Goal: Task Accomplishment & Management: Manage account settings

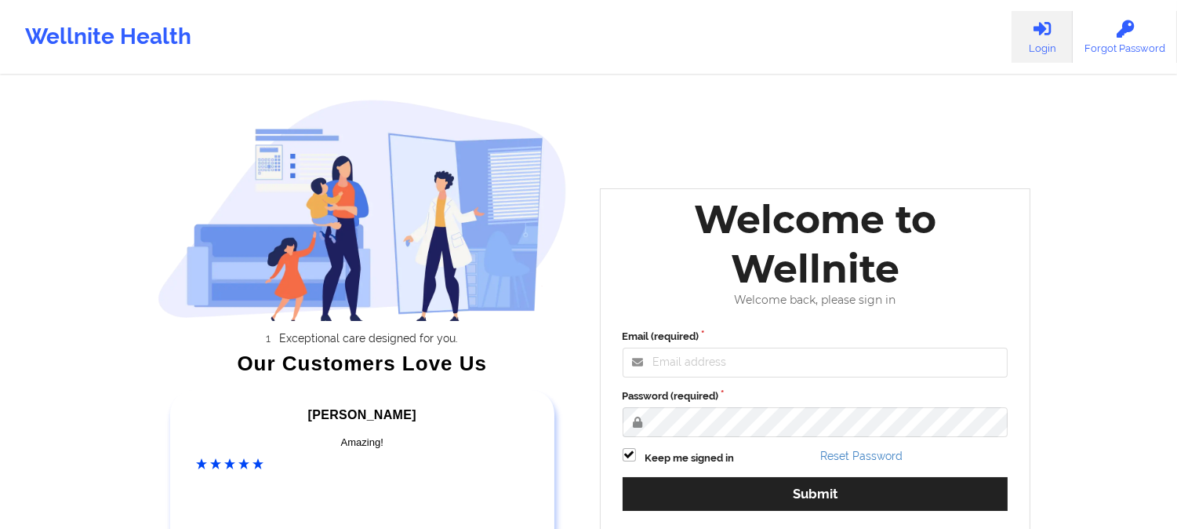
scroll to position [174, 0]
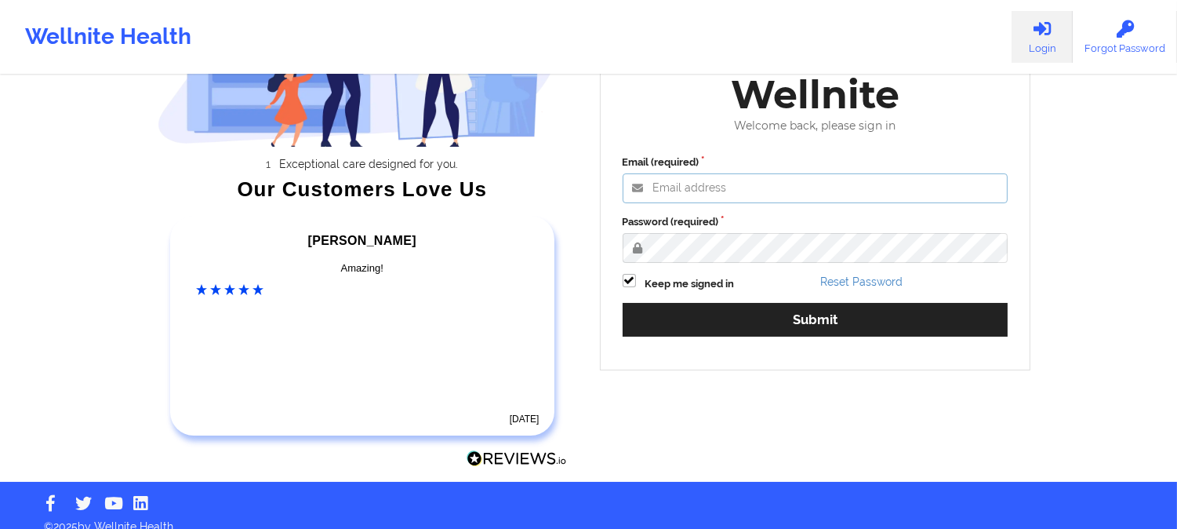
type input "[PERSON_NAME][EMAIL_ADDRESS][DOMAIN_NAME]"
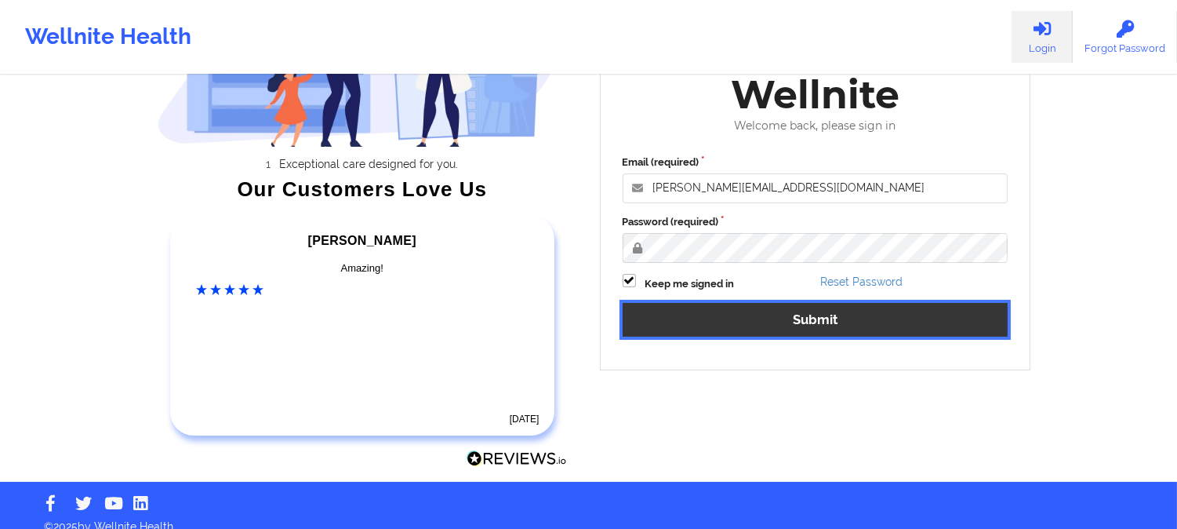
click at [785, 314] on button "Submit" at bounding box center [816, 320] width 386 height 34
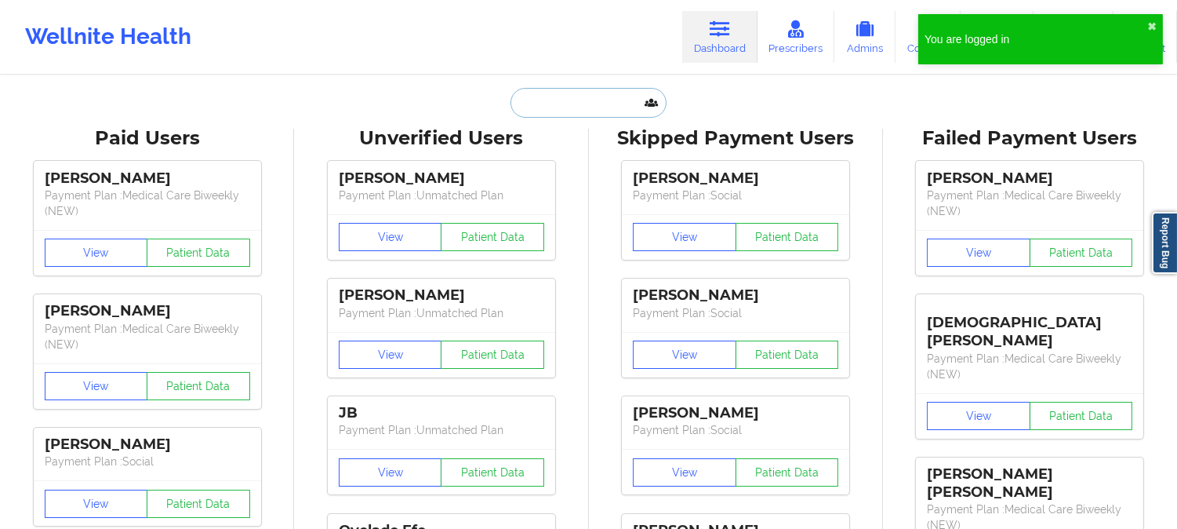
click at [566, 100] on input "text" at bounding box center [588, 103] width 155 height 30
click at [568, 94] on input "text" at bounding box center [588, 103] width 155 height 30
click at [1148, 20] on button "✖︎" at bounding box center [1151, 26] width 9 height 13
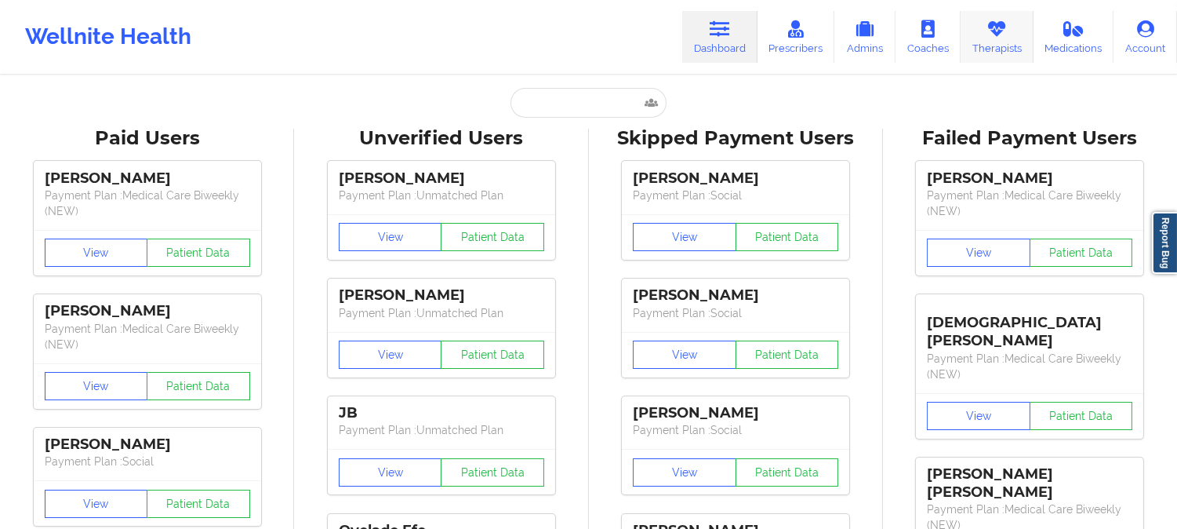
click at [999, 47] on link "Therapists" at bounding box center [997, 37] width 73 height 52
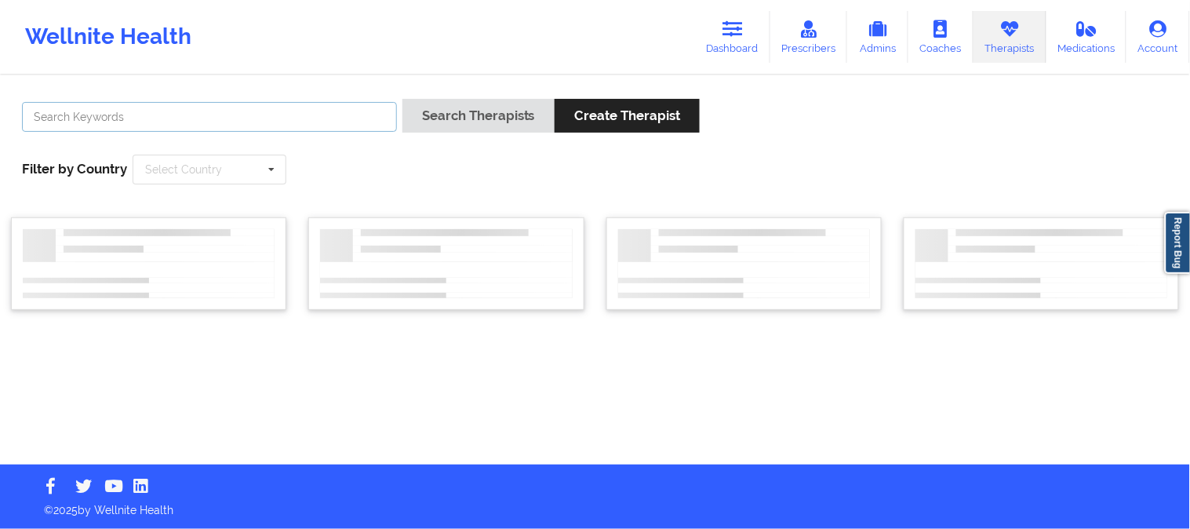
click at [237, 118] on input "text" at bounding box center [209, 117] width 375 height 30
paste input "[PERSON_NAME]"
type input "[PERSON_NAME]"
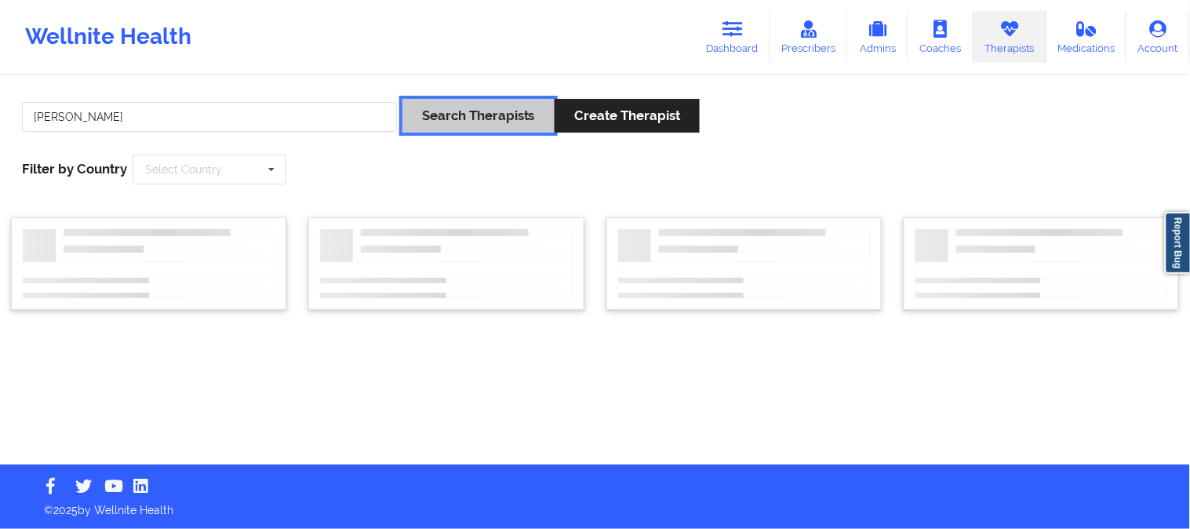
click at [427, 114] on button "Search Therapists" at bounding box center [478, 116] width 152 height 34
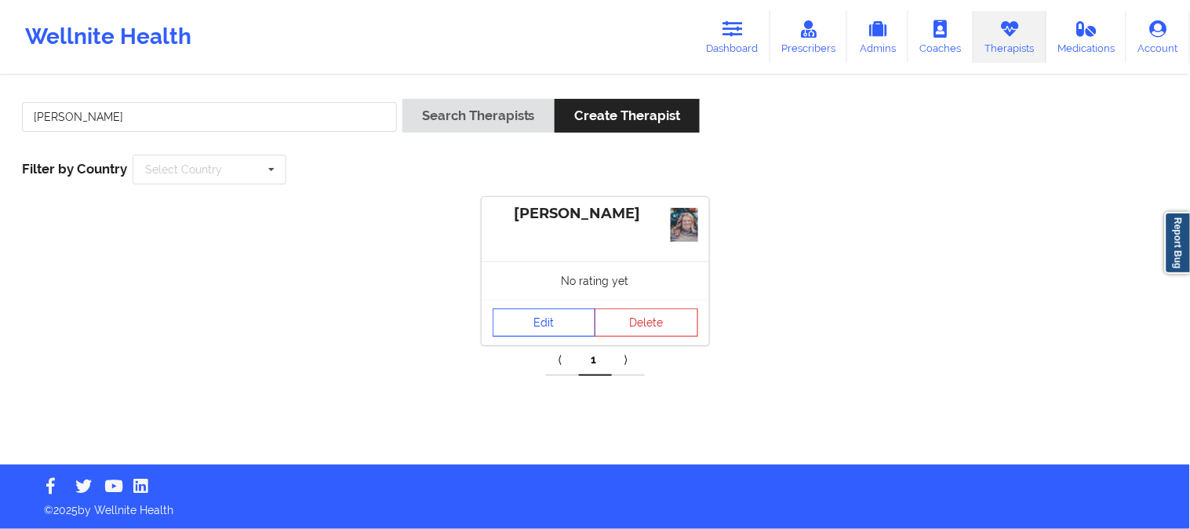
click at [549, 317] on link "Edit" at bounding box center [545, 322] width 104 height 28
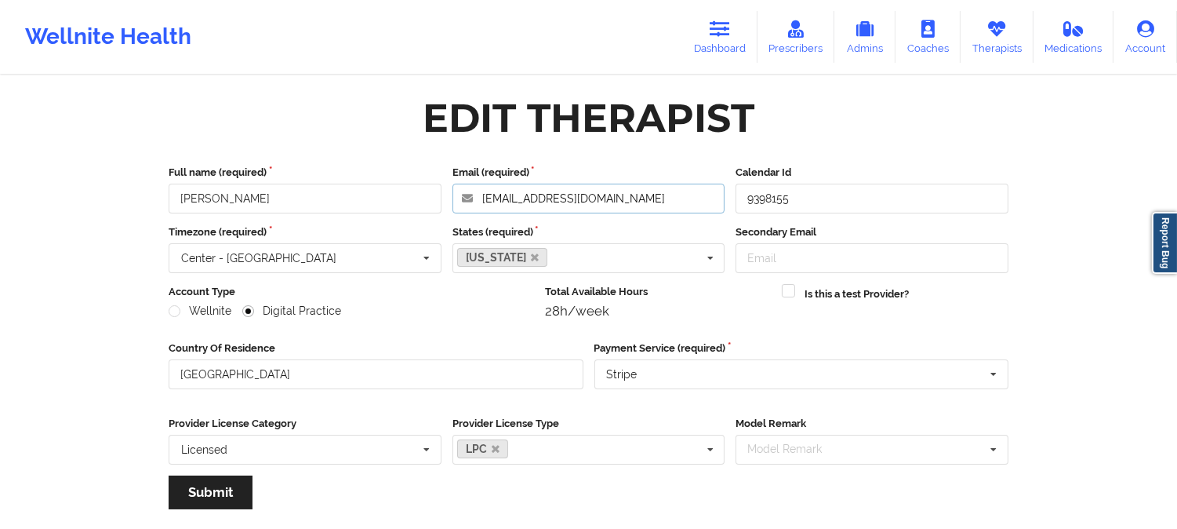
drag, startPoint x: 642, startPoint y: 196, endPoint x: 294, endPoint y: 191, distance: 347.5
click at [294, 191] on div "Full name (required) [PERSON_NAME] Email (required) [EMAIL_ADDRESS][DOMAIN_NAME…" at bounding box center [588, 189] width 851 height 49
drag, startPoint x: 628, startPoint y: 209, endPoint x: 633, endPoint y: 202, distance: 8.5
click at [628, 208] on input "[EMAIL_ADDRESS][DOMAIN_NAME]" at bounding box center [589, 199] width 273 height 30
click at [634, 199] on input "[EMAIL_ADDRESS][DOMAIN_NAME]" at bounding box center [589, 199] width 273 height 30
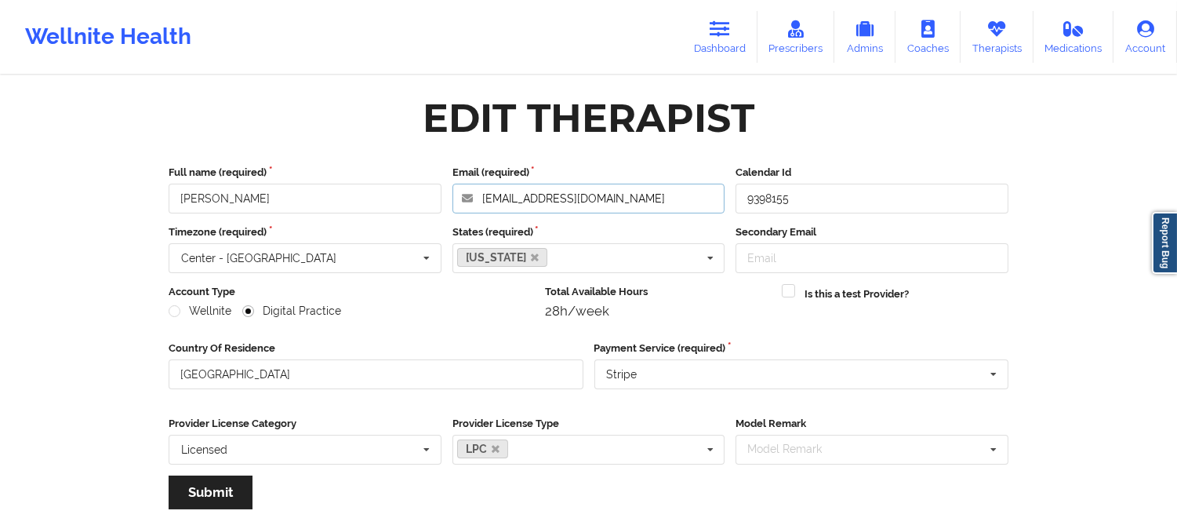
drag, startPoint x: 631, startPoint y: 194, endPoint x: 404, endPoint y: 192, distance: 227.4
click at [404, 192] on div "Full name (required) [PERSON_NAME] Email (required) [EMAIL_ADDRESS][DOMAIN_NAME…" at bounding box center [588, 189] width 851 height 49
drag, startPoint x: 616, startPoint y: 194, endPoint x: 400, endPoint y: 186, distance: 216.6
click at [332, 183] on div "Full name (required) [PERSON_NAME] Email (required) [EMAIL_ADDRESS][DOMAIN_NAME…" at bounding box center [588, 189] width 851 height 49
